Goal: Information Seeking & Learning: Learn about a topic

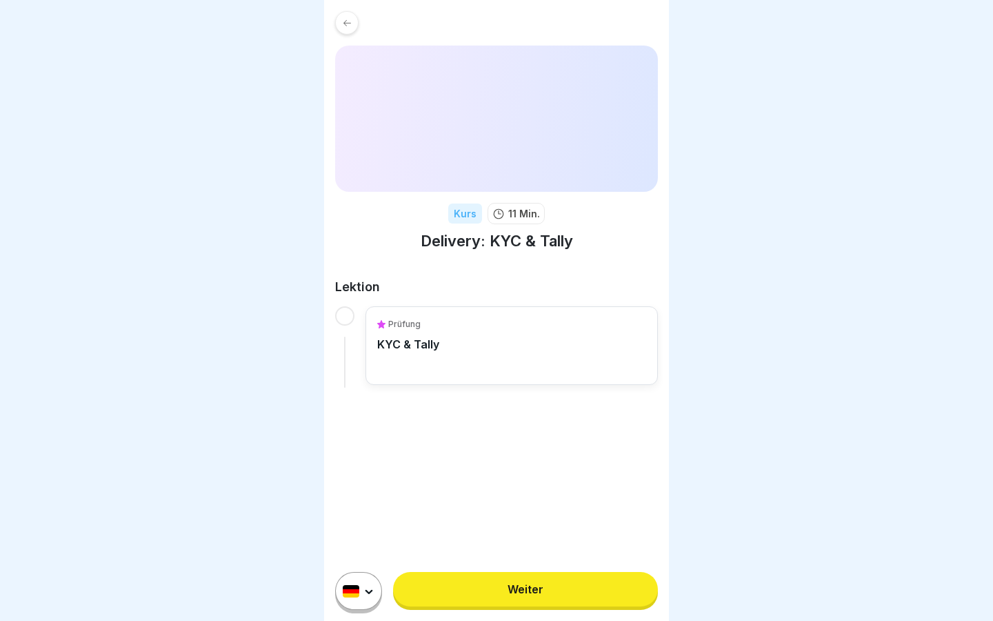
click at [347, 23] on icon at bounding box center [347, 22] width 8 height 6
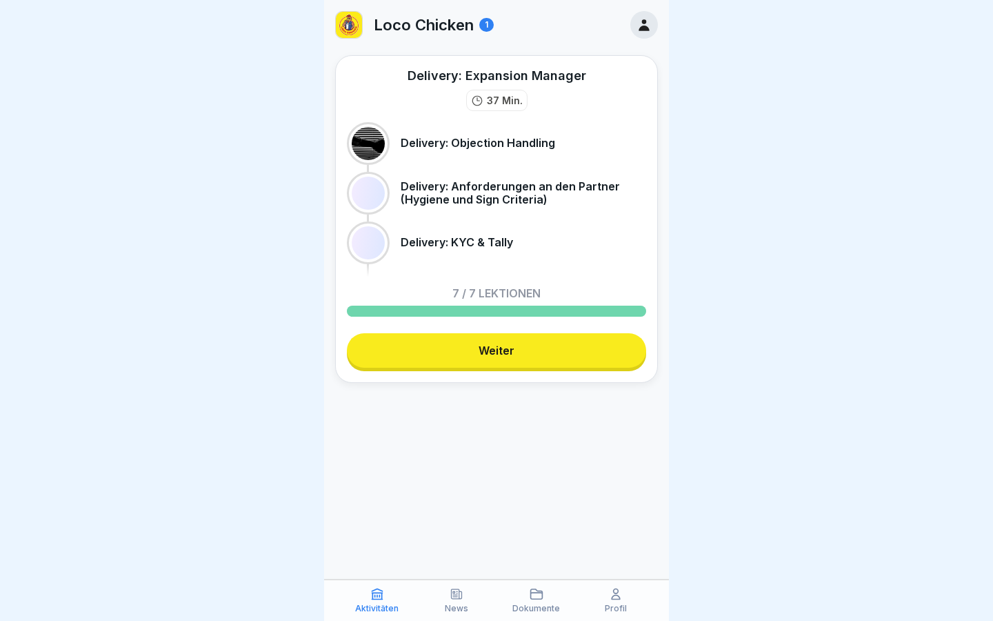
click at [366, 139] on div at bounding box center [368, 143] width 33 height 33
click at [367, 192] on div at bounding box center [368, 193] width 33 height 33
click at [441, 354] on link "Weiter" at bounding box center [496, 350] width 299 height 34
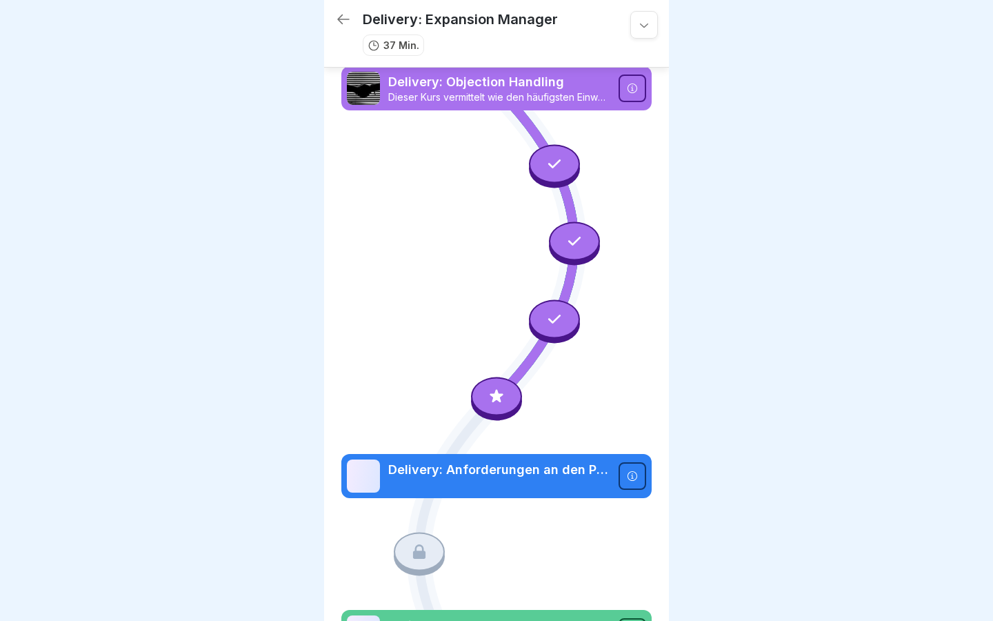
scroll to position [1, 0]
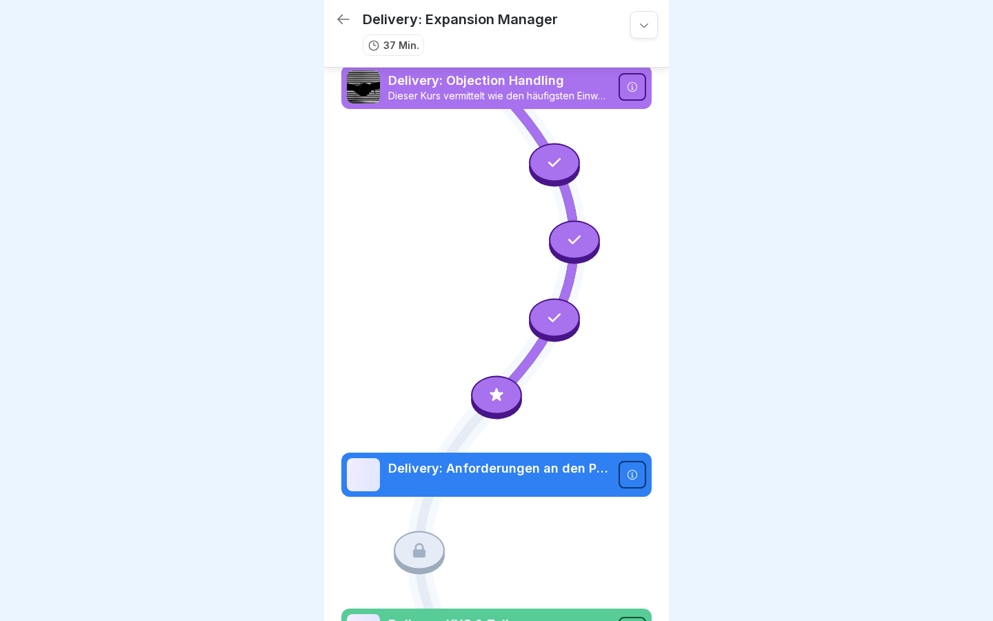
click at [568, 154] on div at bounding box center [554, 162] width 51 height 39
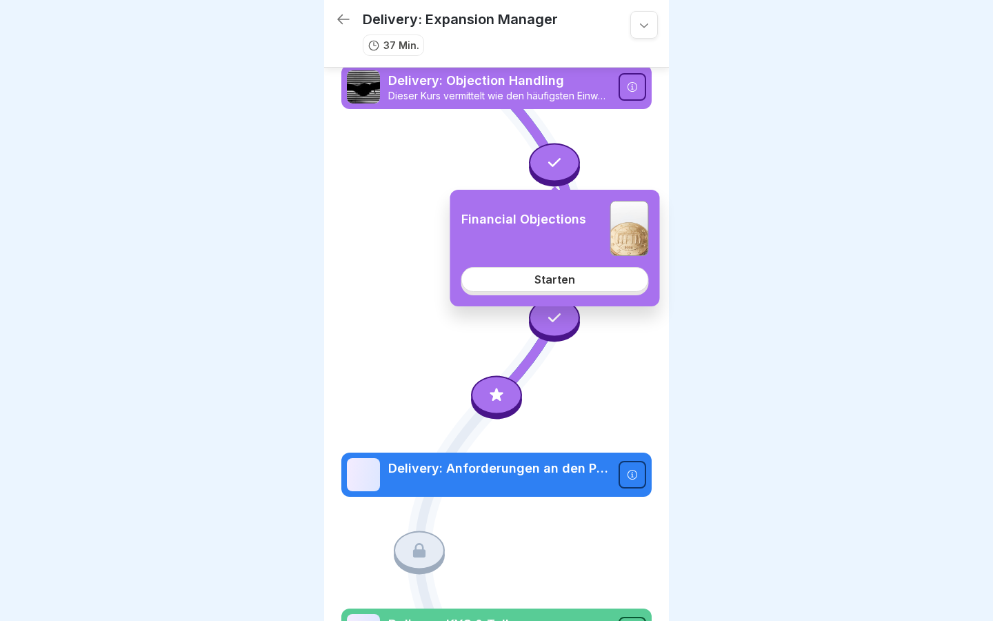
click at [565, 278] on div "Starten" at bounding box center [554, 279] width 41 height 12
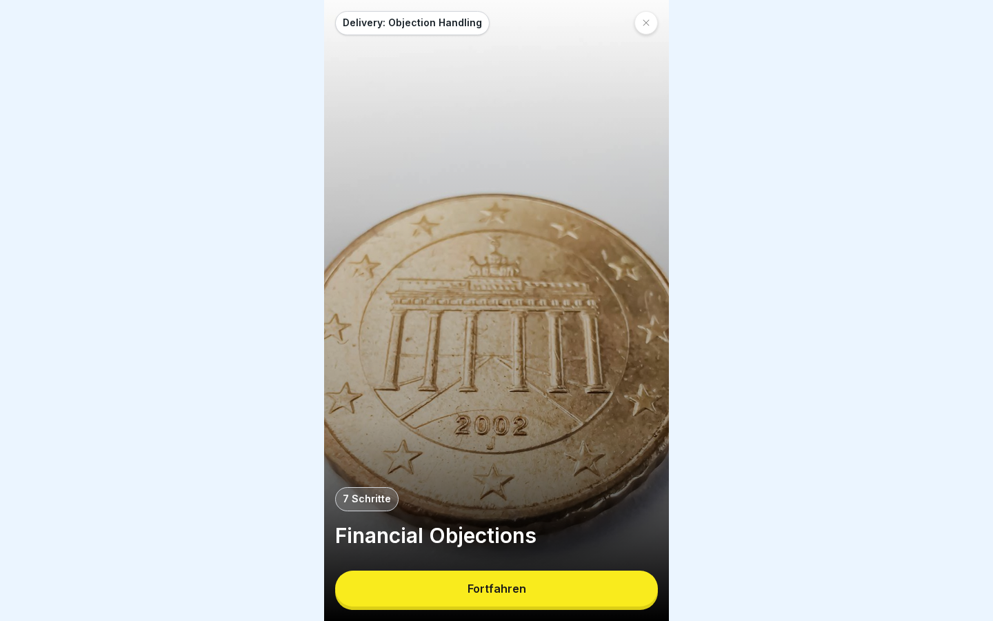
click at [462, 584] on button "Fortfahren" at bounding box center [496, 588] width 323 height 36
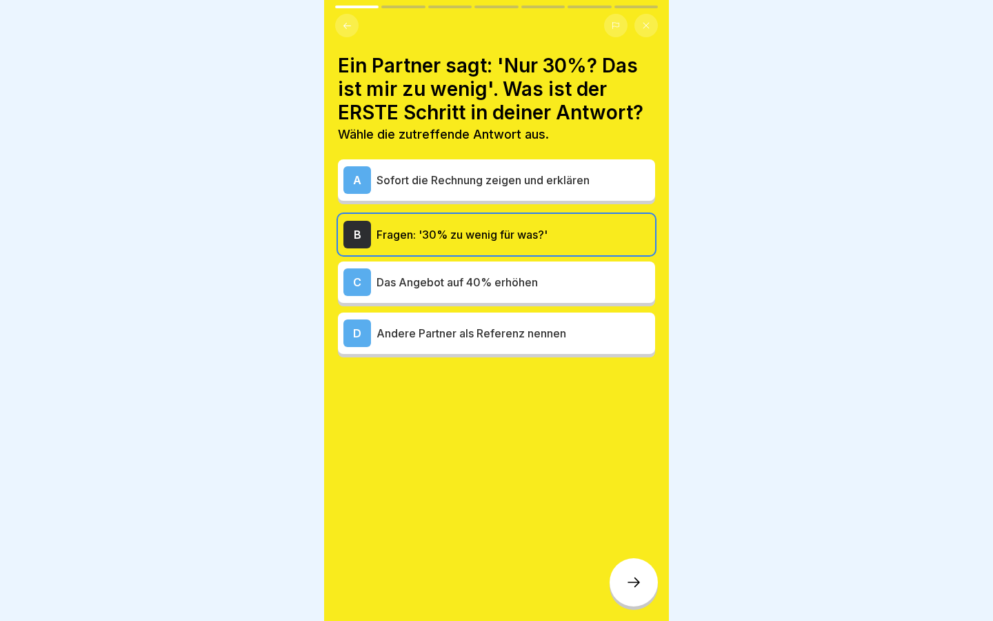
click at [360, 33] on div at bounding box center [496, 25] width 323 height 23
click at [354, 29] on button at bounding box center [346, 25] width 23 height 23
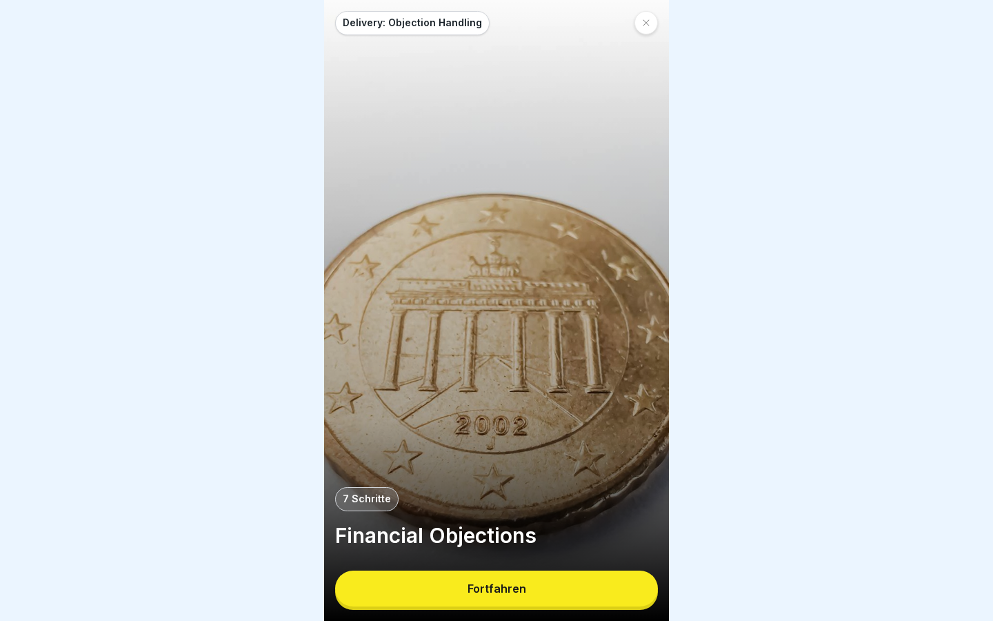
click at [650, 24] on icon at bounding box center [646, 23] width 8 height 8
